Goal: Task Accomplishment & Management: Manage account settings

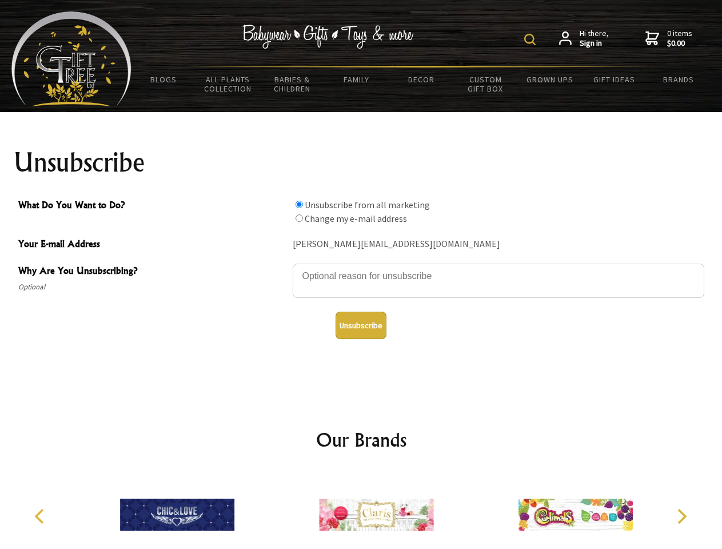
click at [531, 39] on img at bounding box center [529, 39] width 11 height 11
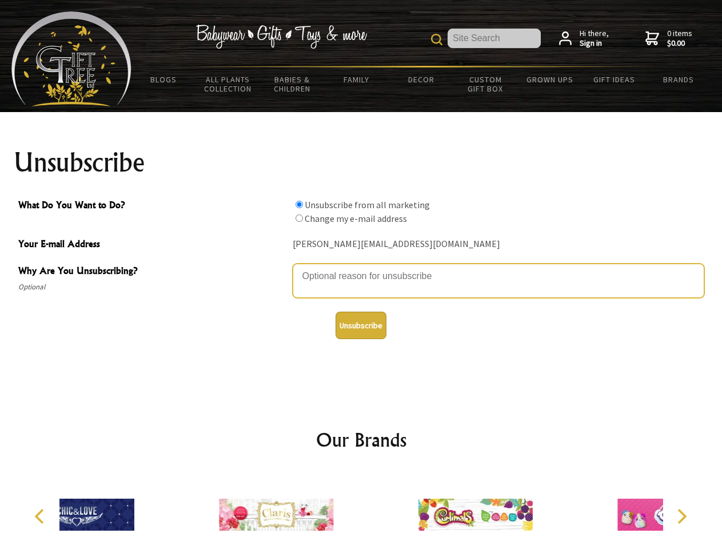
click at [361, 267] on textarea "Why Are You Unsubscribing?" at bounding box center [498, 280] width 411 height 34
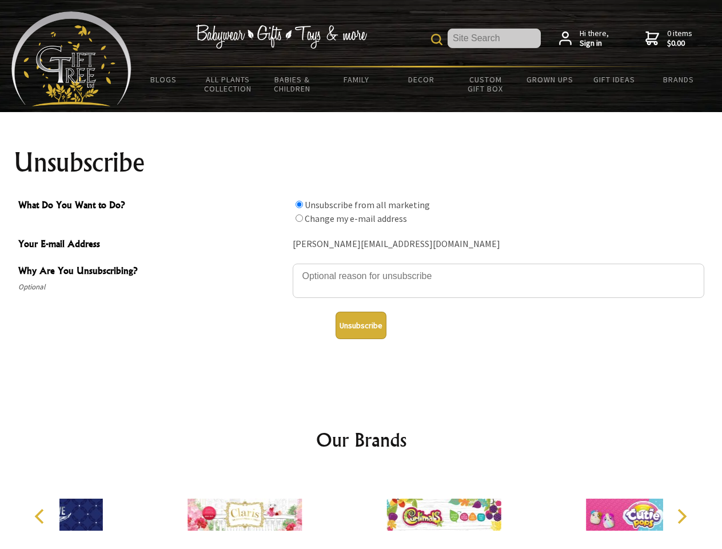
click at [299, 204] on input "What Do You Want to Do?" at bounding box center [298, 204] width 7 height 7
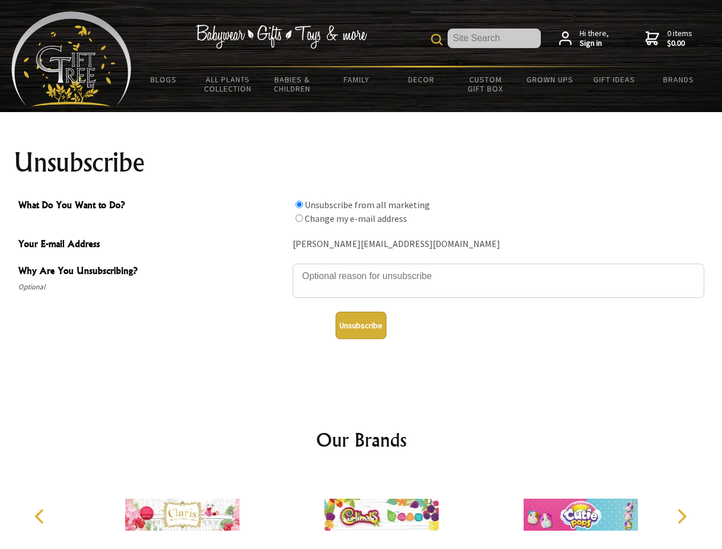
click at [299, 218] on input "What Do You Want to Do?" at bounding box center [298, 217] width 7 height 7
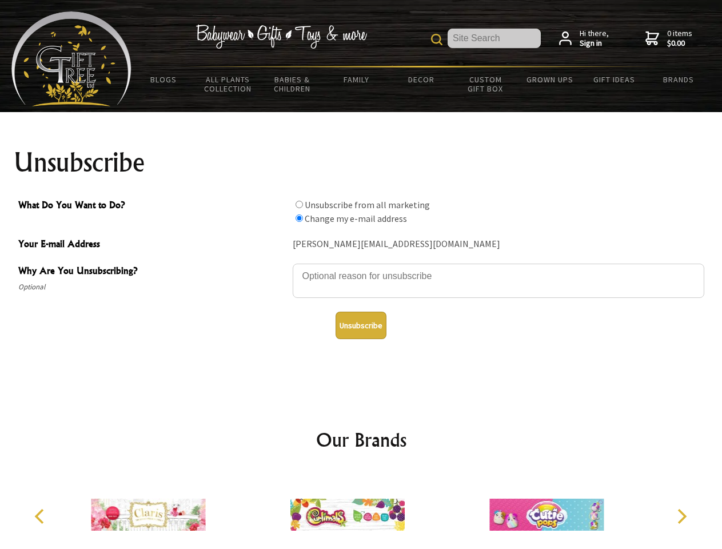
radio input "true"
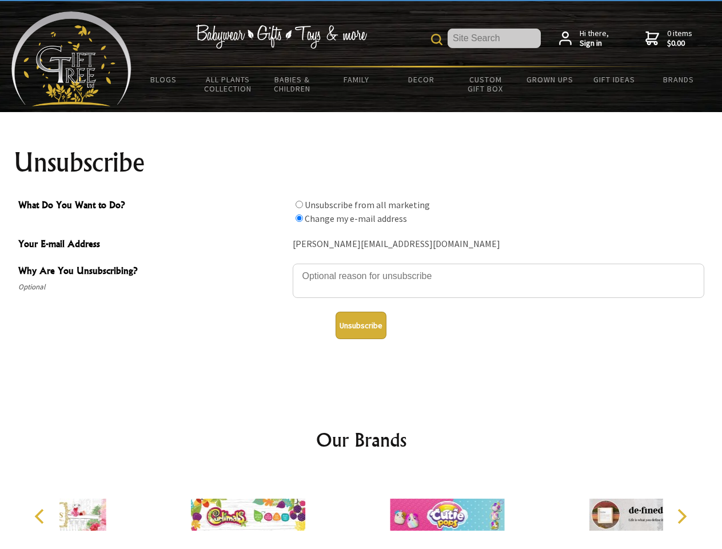
click at [361, 325] on button "Unsubscribe" at bounding box center [360, 324] width 51 height 27
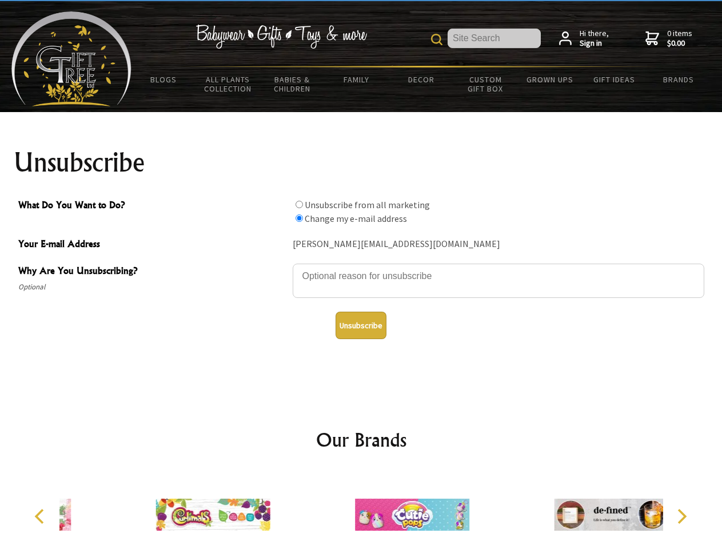
click at [41, 516] on icon "Previous" at bounding box center [40, 516] width 15 height 15
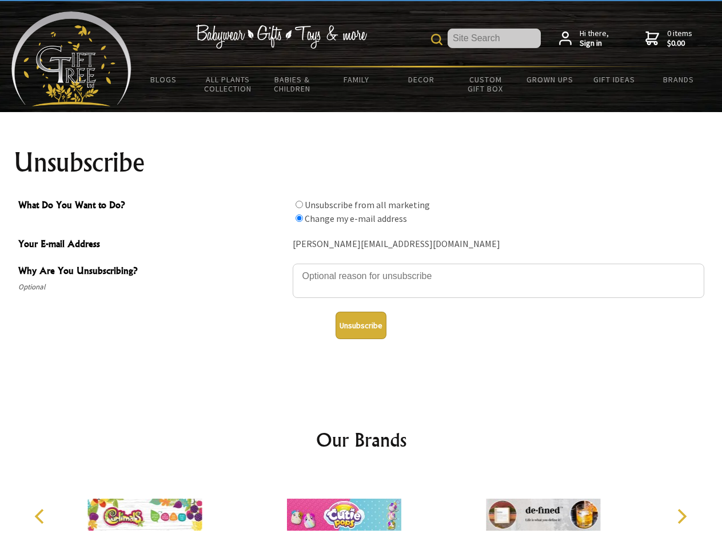
click at [681, 516] on icon "Next" at bounding box center [680, 516] width 15 height 15
